Goal: Task Accomplishment & Management: Complete application form

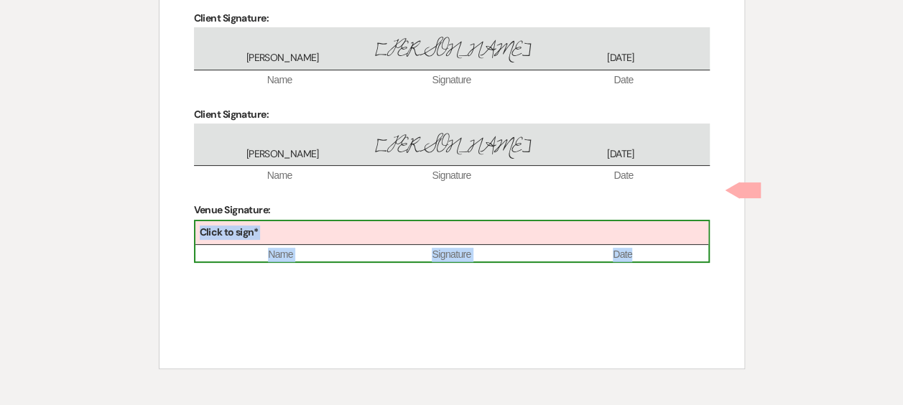
click at [267, 221] on div "Click to sign*" at bounding box center [451, 233] width 513 height 24
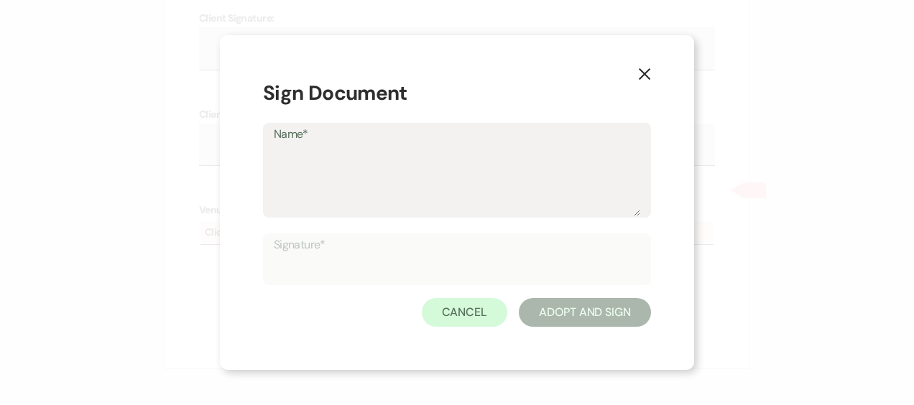
click at [438, 186] on textarea "Name*" at bounding box center [457, 180] width 367 height 72
type textarea "[PERSON_NAME]"
type input "[PERSON_NAME]"
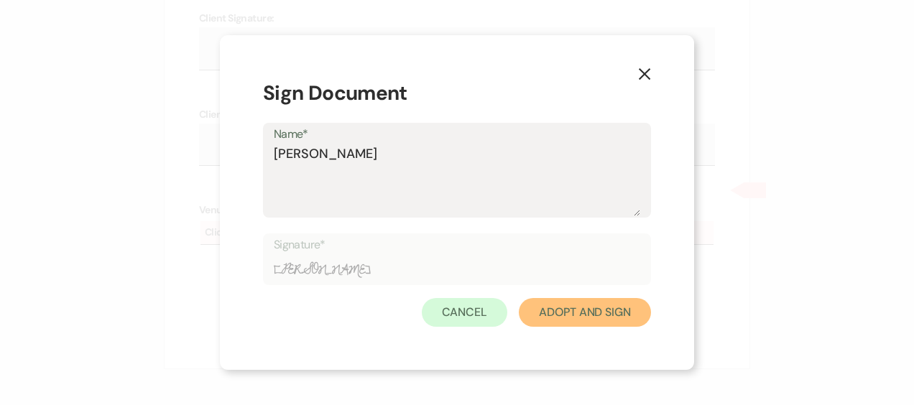
click at [626, 313] on button "Adopt And Sign" at bounding box center [585, 312] width 132 height 29
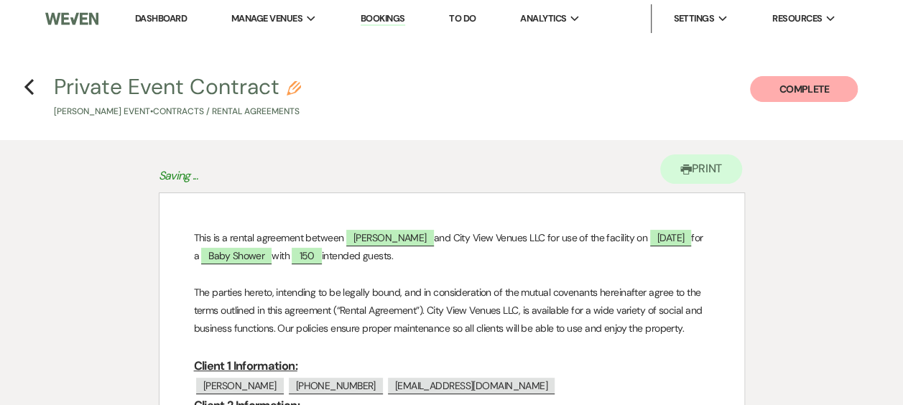
click at [839, 91] on button "Complete" at bounding box center [804, 89] width 108 height 26
click at [816, 75] on h4 "Previous Private Event Contract Pencil Christine Mccourt's Event • Contracts / …" at bounding box center [451, 95] width 903 height 47
click at [807, 86] on button "Complete" at bounding box center [804, 89] width 108 height 26
click at [32, 83] on icon "Previous" at bounding box center [29, 86] width 11 height 17
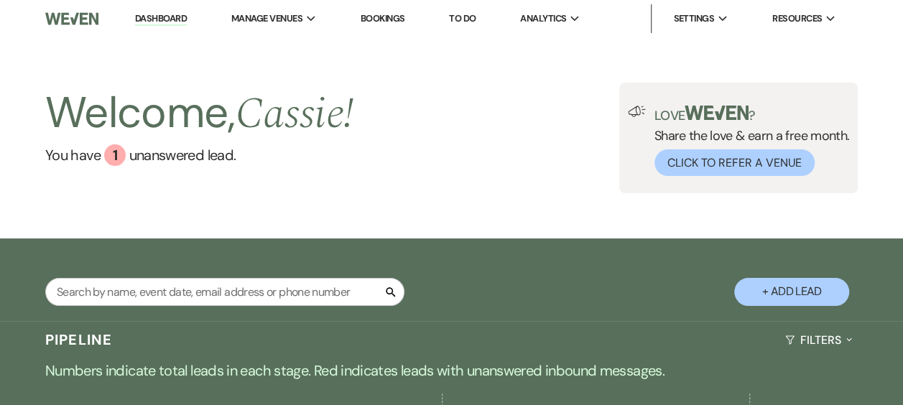
scroll to position [287, 0]
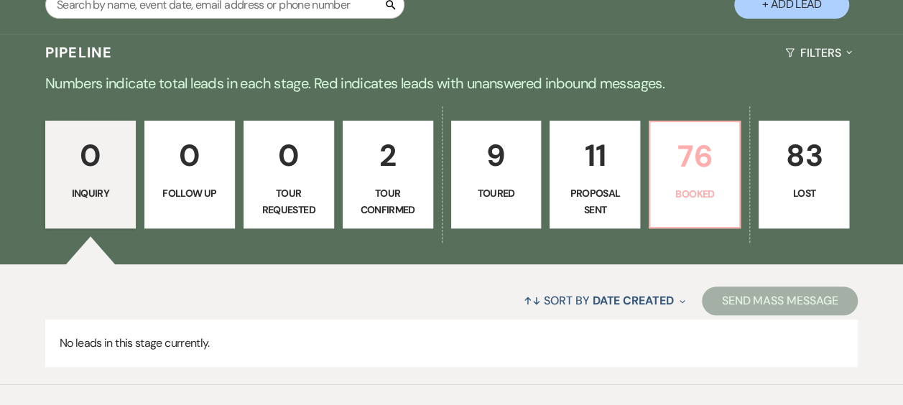
click at [682, 166] on p "76" at bounding box center [695, 156] width 72 height 48
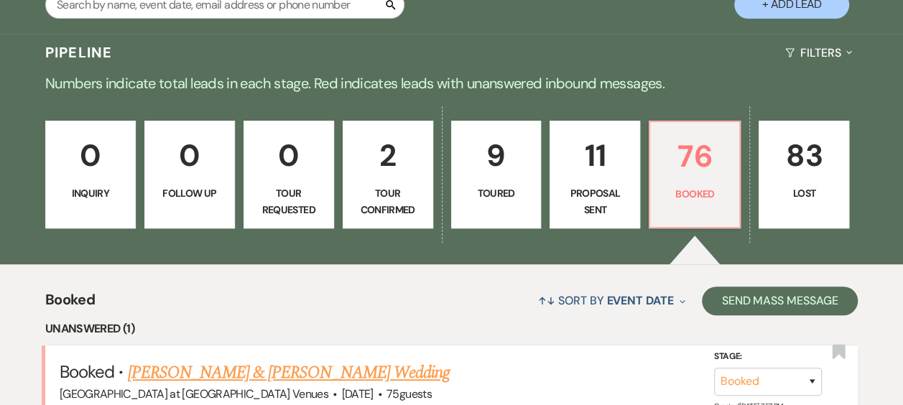
scroll to position [575, 0]
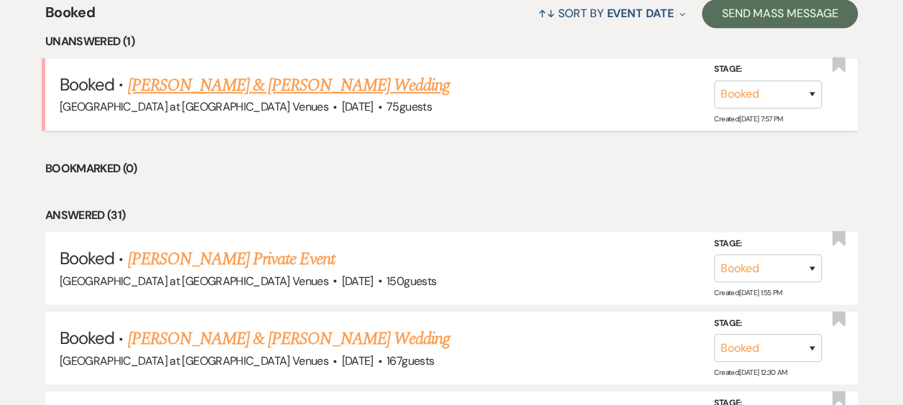
click at [300, 79] on link "[PERSON_NAME] & [PERSON_NAME] Wedding" at bounding box center [288, 86] width 322 height 26
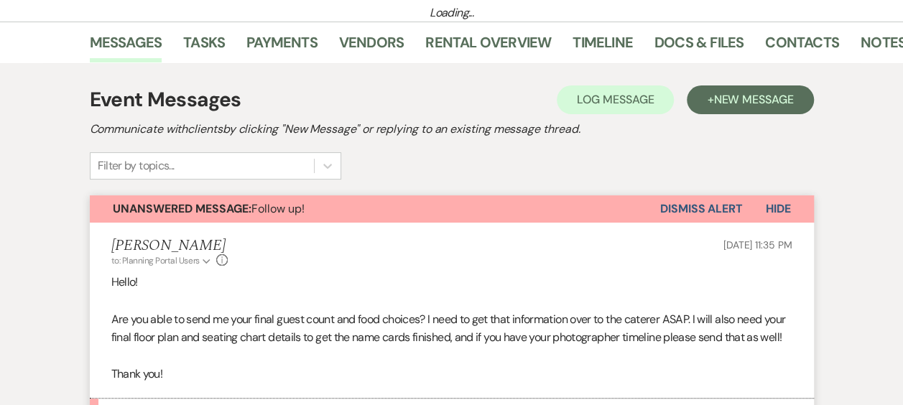
scroll to position [214, 0]
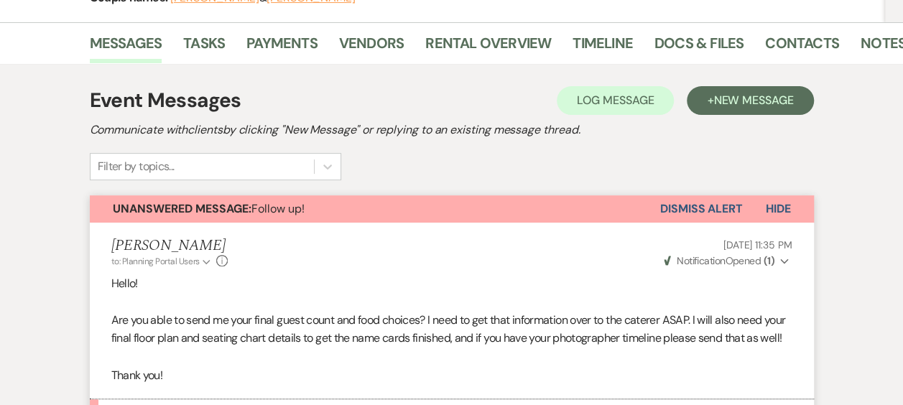
click at [740, 201] on button "Dismiss Alert" at bounding box center [701, 208] width 83 height 27
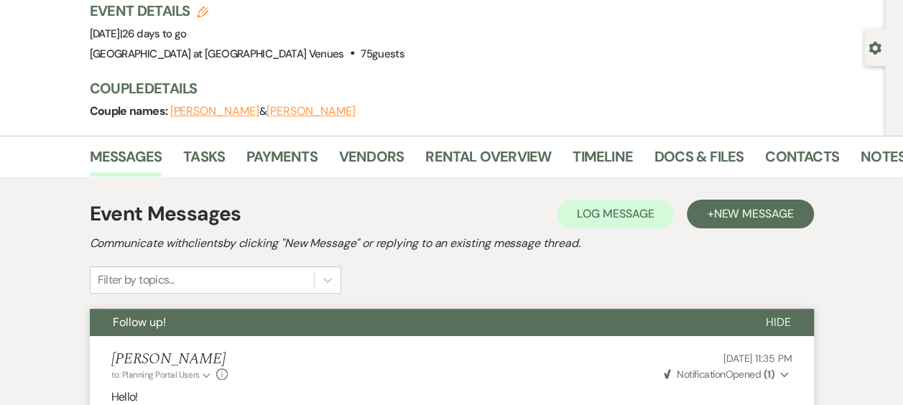
scroll to position [0, 0]
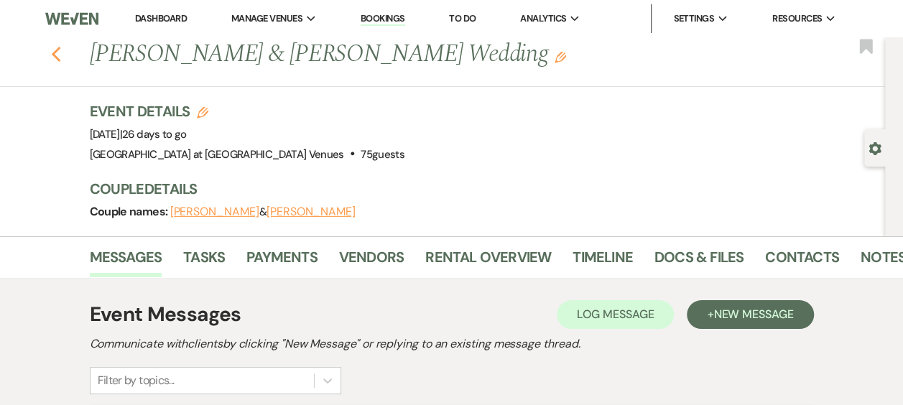
click at [62, 54] on icon "Previous" at bounding box center [56, 54] width 11 height 17
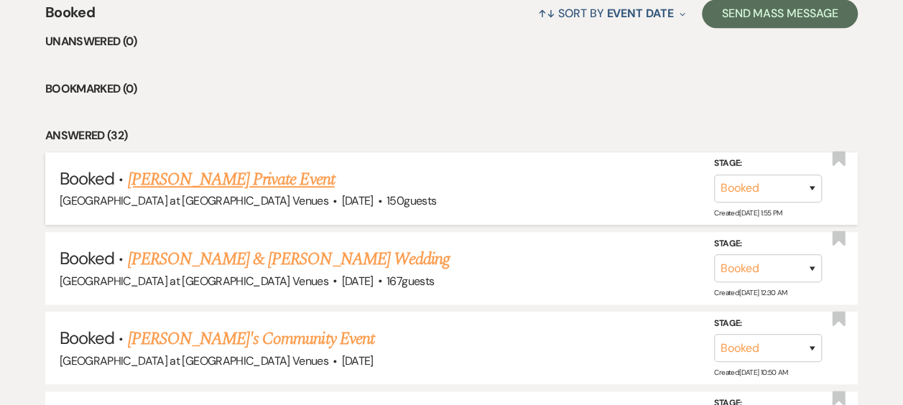
scroll to position [287, 0]
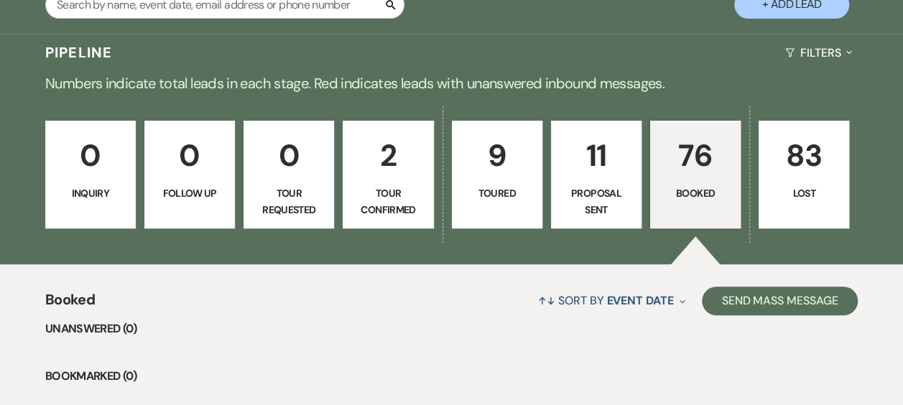
click at [604, 178] on p "11" at bounding box center [597, 156] width 72 height 48
select select "6"
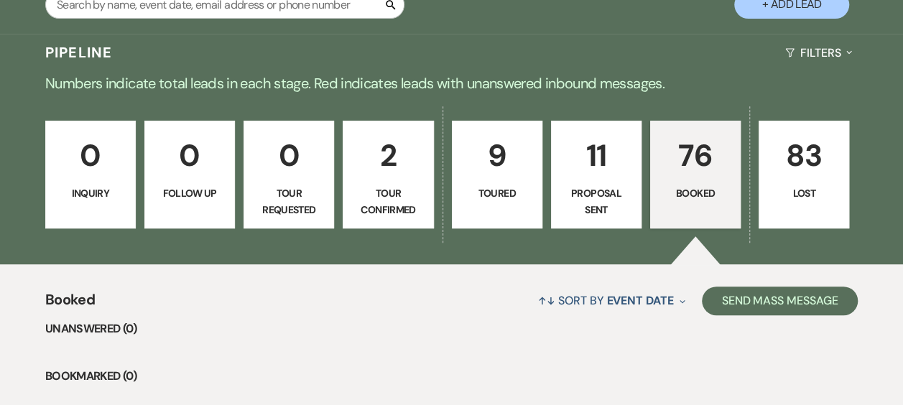
select select "6"
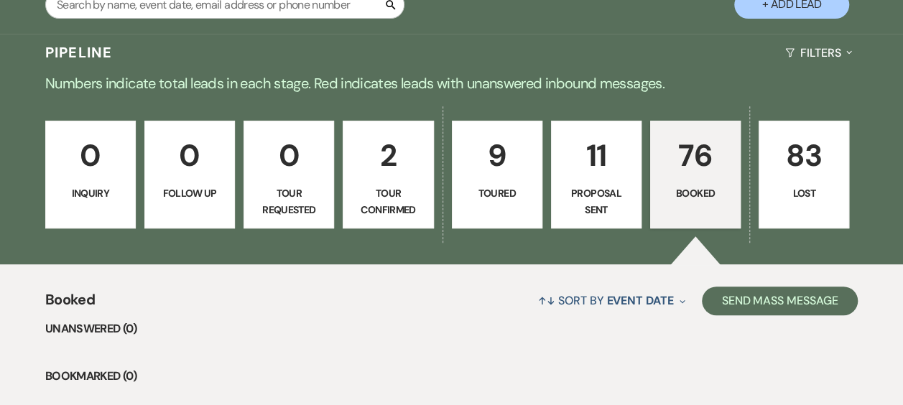
select select "6"
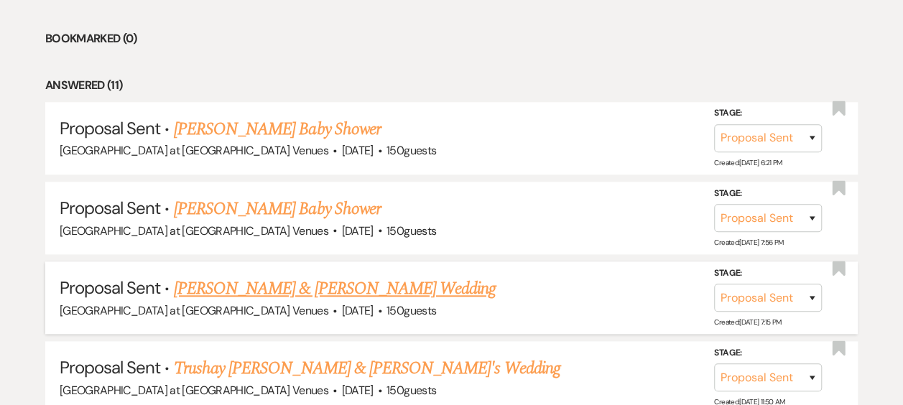
scroll to position [647, 0]
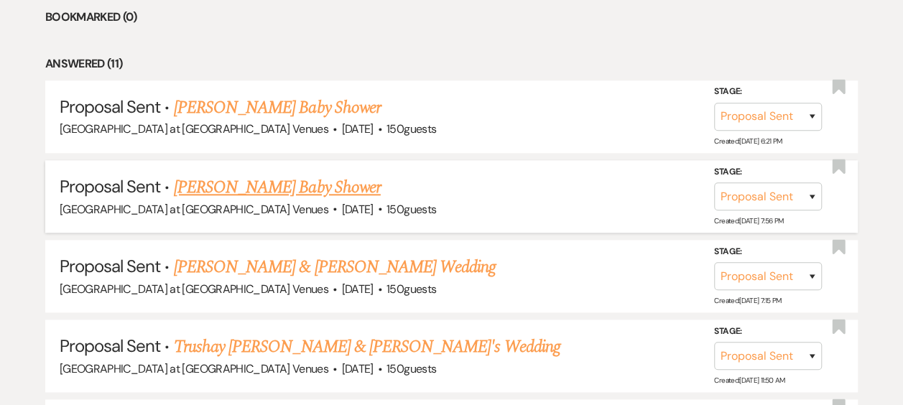
click at [306, 186] on link "[PERSON_NAME] Baby Shower" at bounding box center [277, 188] width 207 height 26
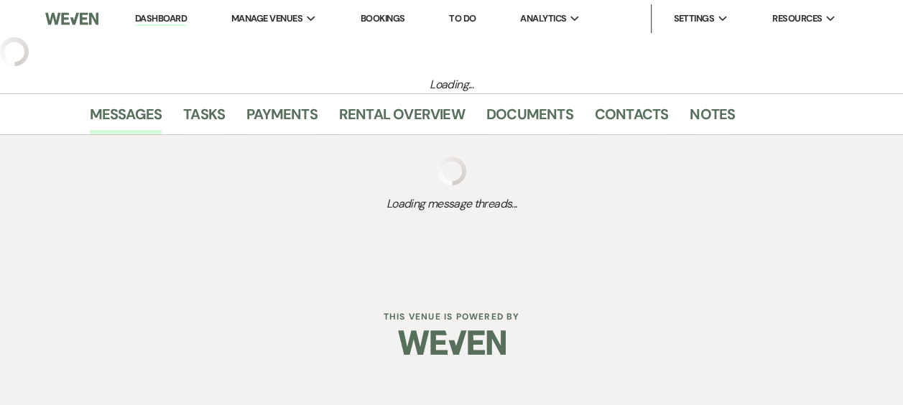
select select "6"
select select "14"
select select "3"
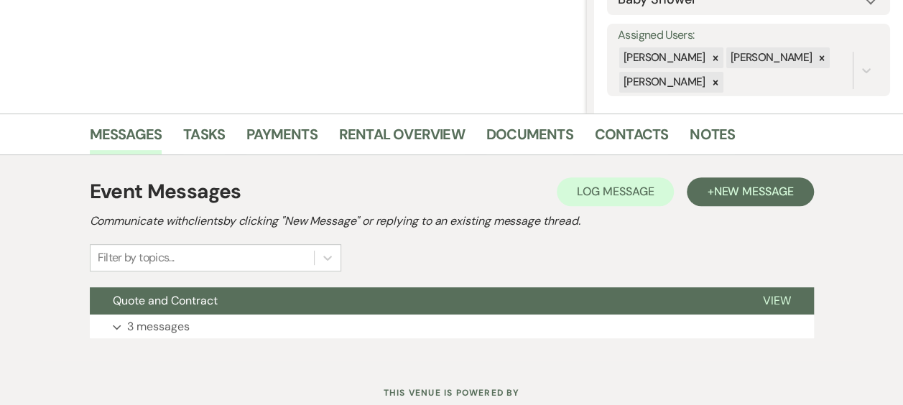
scroll to position [216, 0]
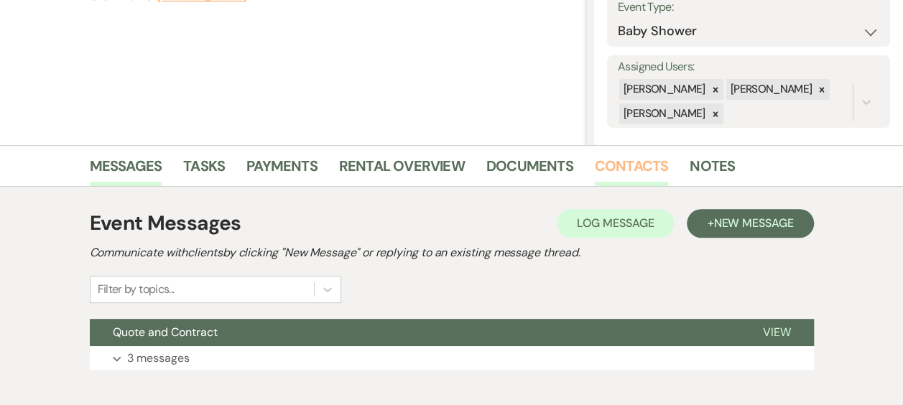
click at [611, 170] on link "Contacts" at bounding box center [632, 171] width 74 height 32
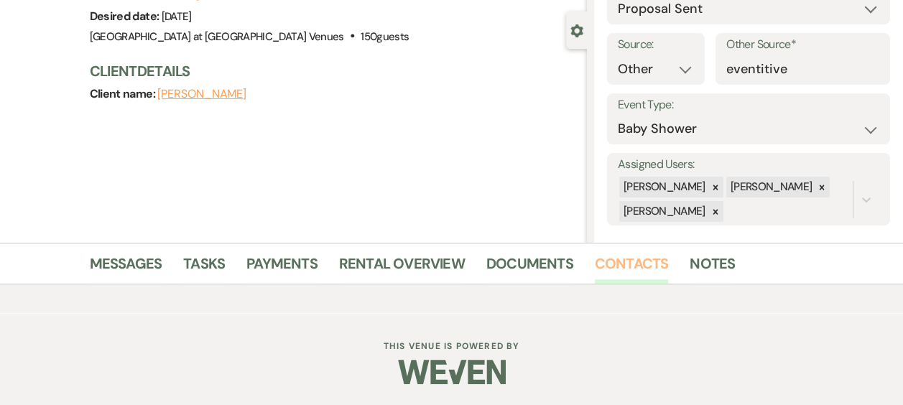
scroll to position [216, 0]
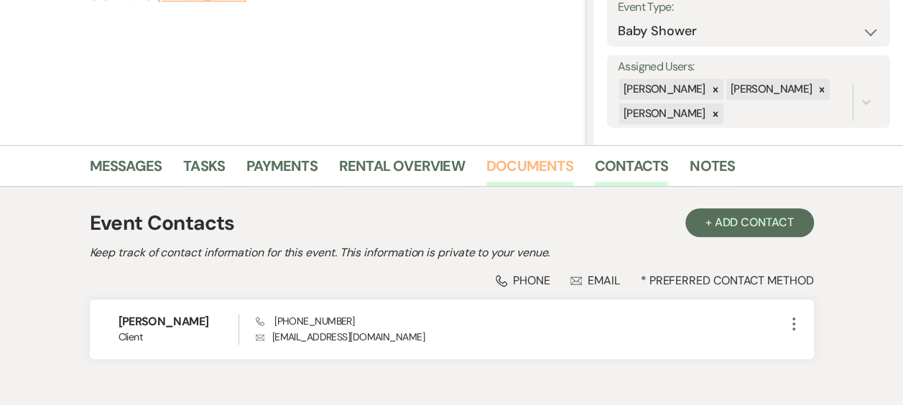
click at [540, 162] on link "Documents" at bounding box center [530, 171] width 87 height 32
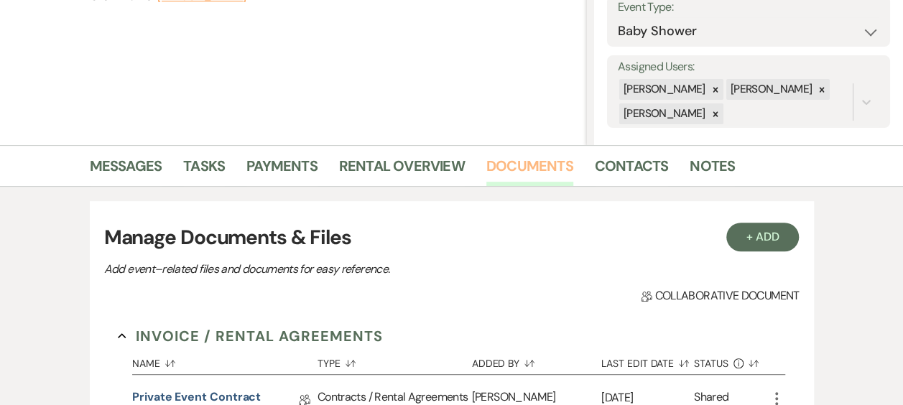
scroll to position [503, 0]
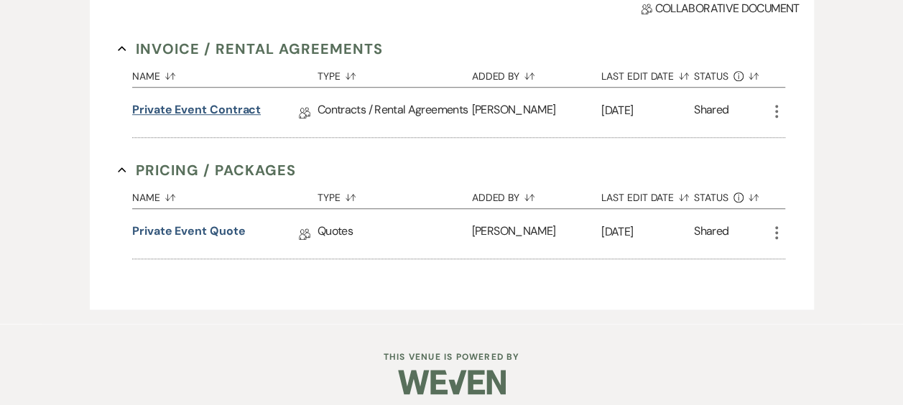
click at [209, 103] on link "Private Event Contract" at bounding box center [196, 112] width 129 height 22
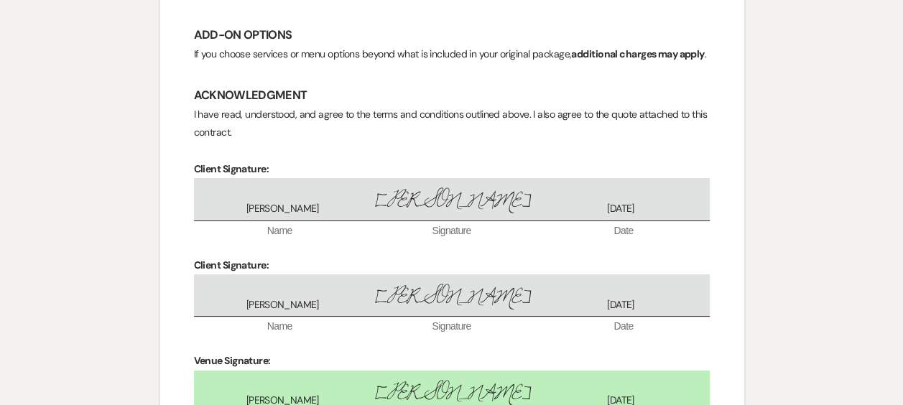
scroll to position [2889, 0]
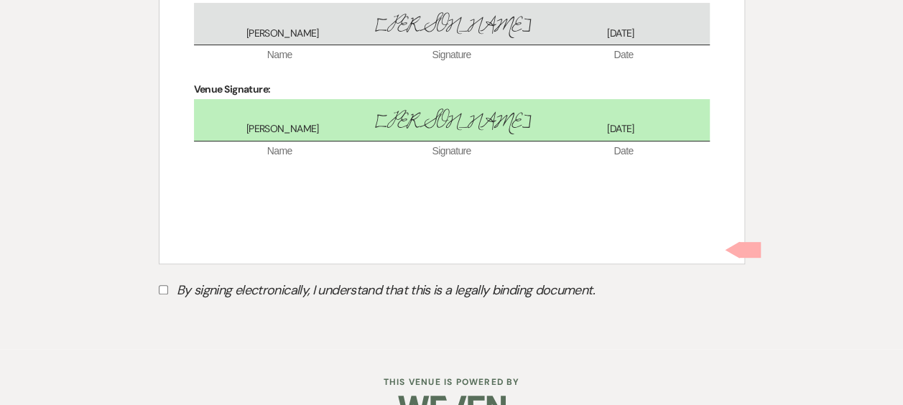
click at [165, 285] on input "By signing electronically, I understand that this is a legally binding document." at bounding box center [163, 289] width 9 height 9
checkbox input "true"
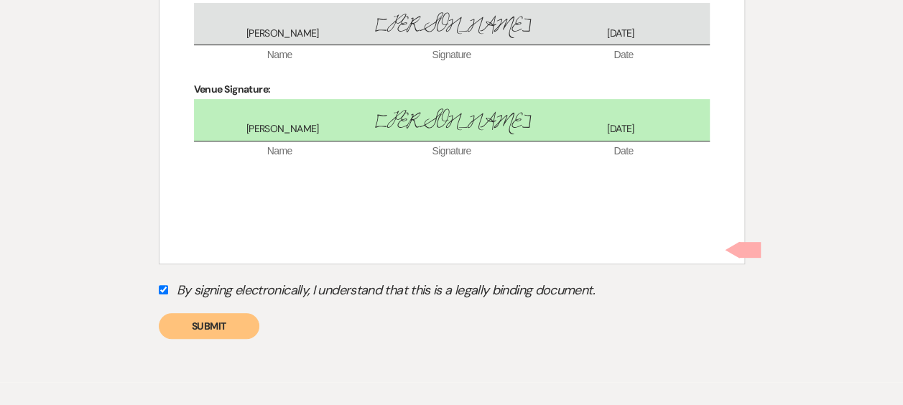
click at [193, 313] on button "Submit" at bounding box center [209, 326] width 101 height 26
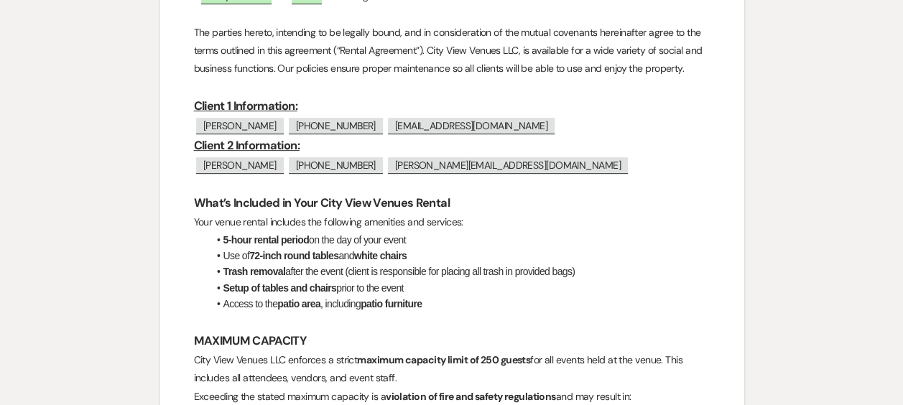
scroll to position [0, 0]
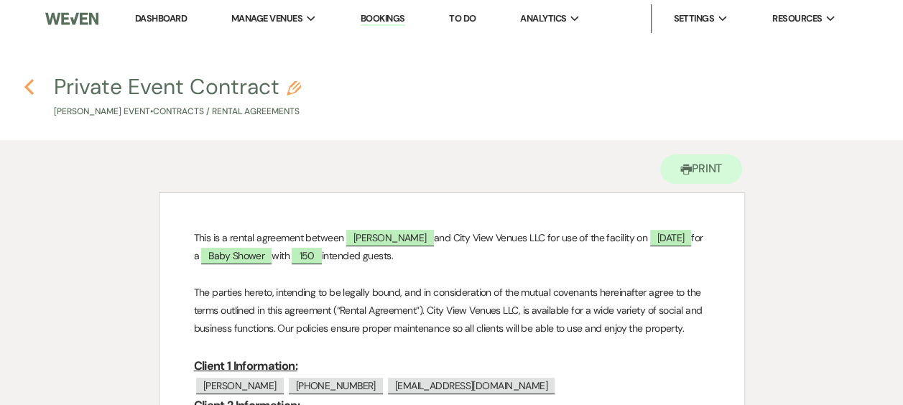
click at [30, 88] on icon "Previous" at bounding box center [29, 86] width 11 height 17
select select "6"
select select "14"
select select "3"
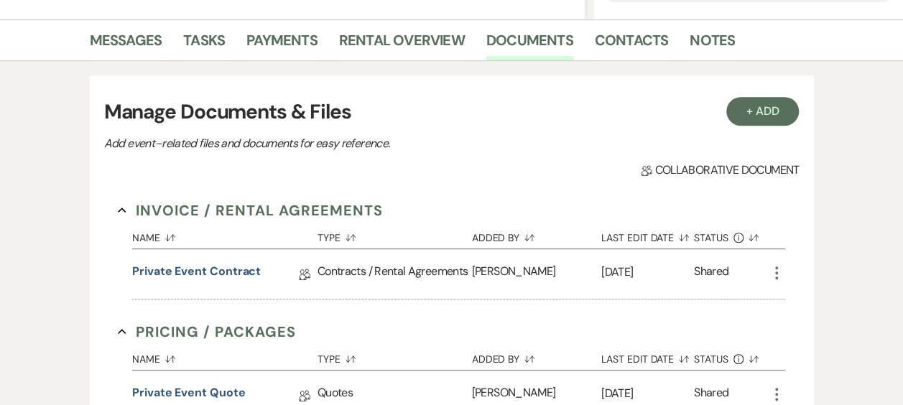
scroll to position [144, 0]
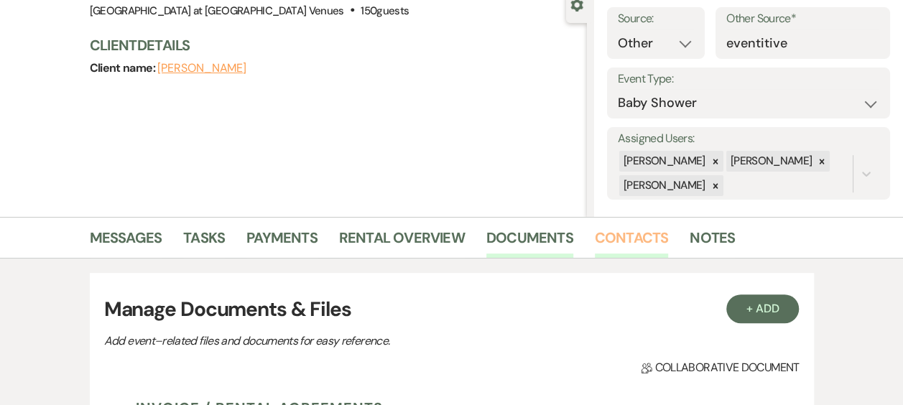
click at [641, 229] on link "Contacts" at bounding box center [632, 242] width 74 height 32
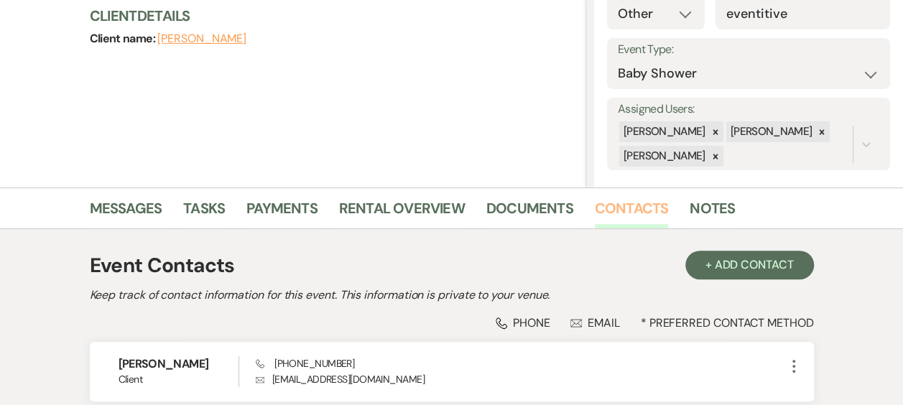
scroll to position [296, 0]
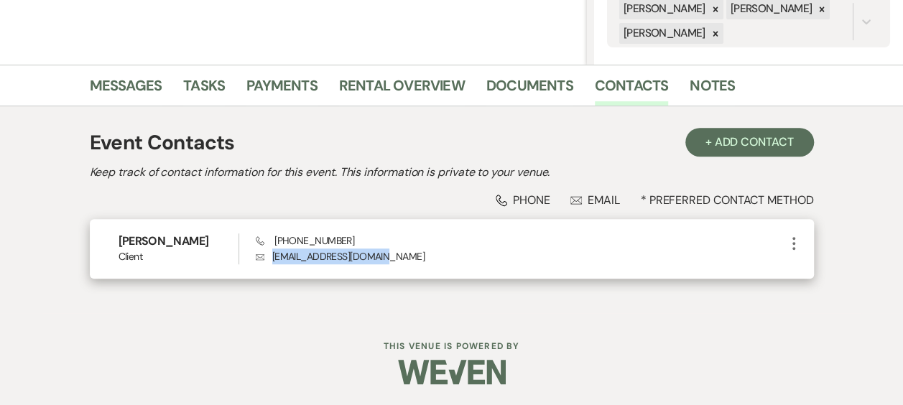
drag, startPoint x: 272, startPoint y: 256, endPoint x: 416, endPoint y: 254, distance: 144.5
click at [416, 254] on p "Envelope [EMAIL_ADDRESS][DOMAIN_NAME]" at bounding box center [521, 257] width 530 height 16
drag, startPoint x: 416, startPoint y: 254, endPoint x: 383, endPoint y: 254, distance: 33.1
copy p "[EMAIL_ADDRESS][DOMAIN_NAME]"
drag, startPoint x: 273, startPoint y: 239, endPoint x: 347, endPoint y: 229, distance: 74.6
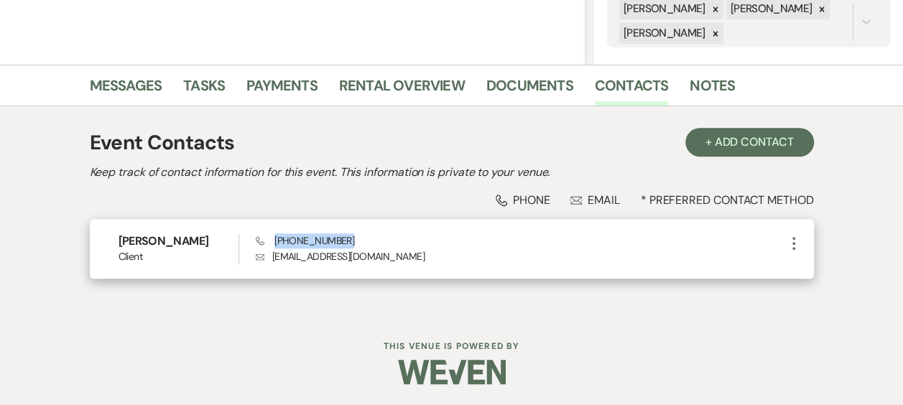
click at [347, 229] on div "[PERSON_NAME] Client Phone [PHONE_NUMBER] Envelope [EMAIL_ADDRESS][DOMAIN_NAME]…" at bounding box center [452, 249] width 724 height 60
drag, startPoint x: 347, startPoint y: 229, endPoint x: 319, endPoint y: 236, distance: 28.8
copy span "[PHONE_NUMBER]"
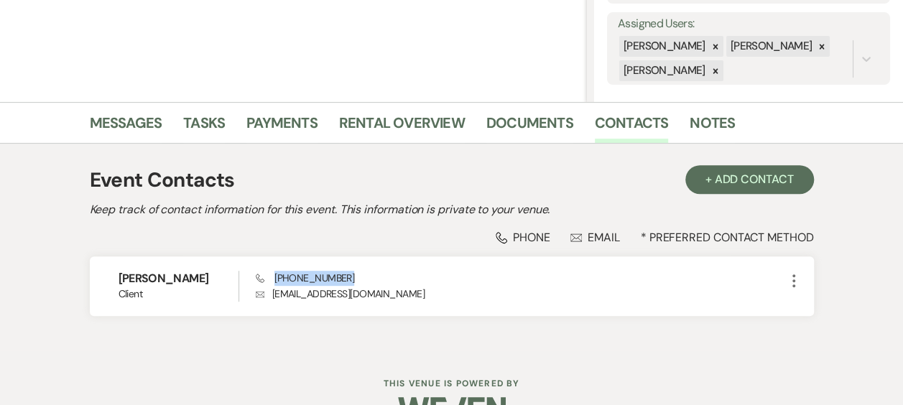
scroll to position [80, 0]
